Goal: Task Accomplishment & Management: Manage account settings

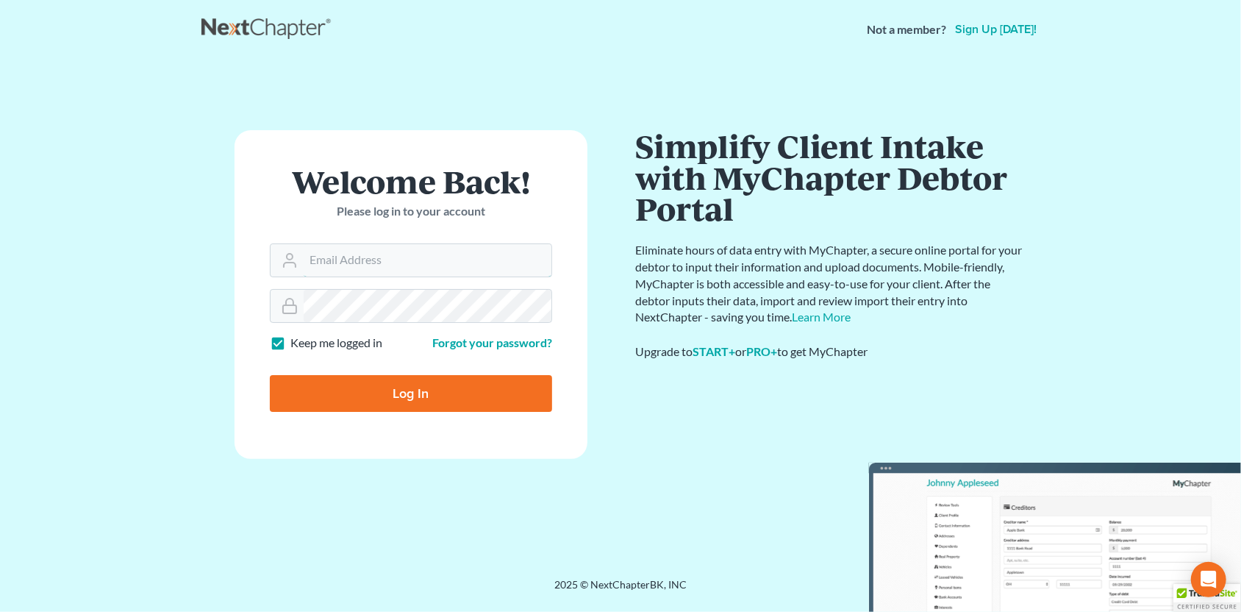
type input "SEAN@HARNAGELAW.COM"
click at [420, 387] on input "Log In" at bounding box center [411, 393] width 282 height 37
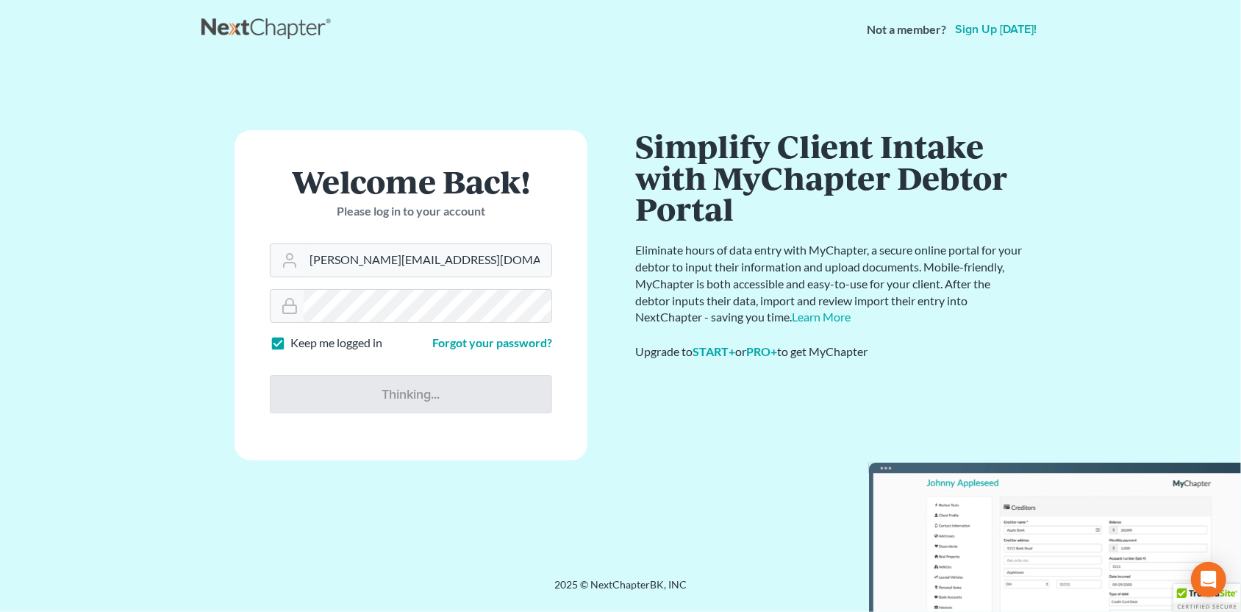
type input "Thinking..."
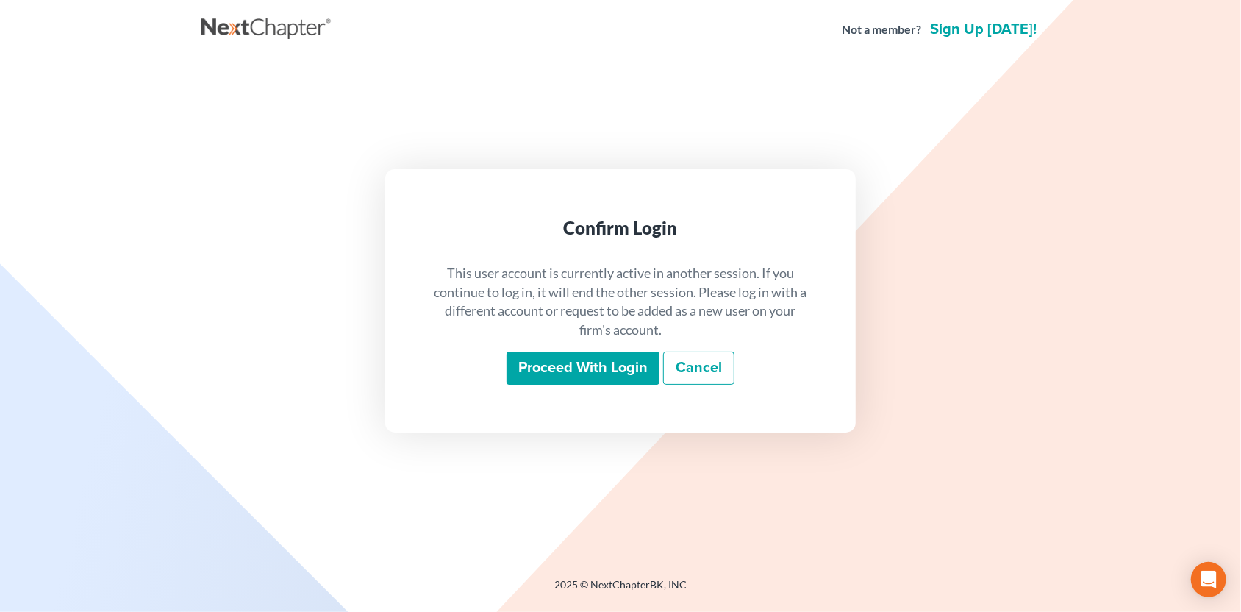
click at [551, 366] on input "Proceed with login" at bounding box center [583, 368] width 153 height 34
